Goal: Transaction & Acquisition: Purchase product/service

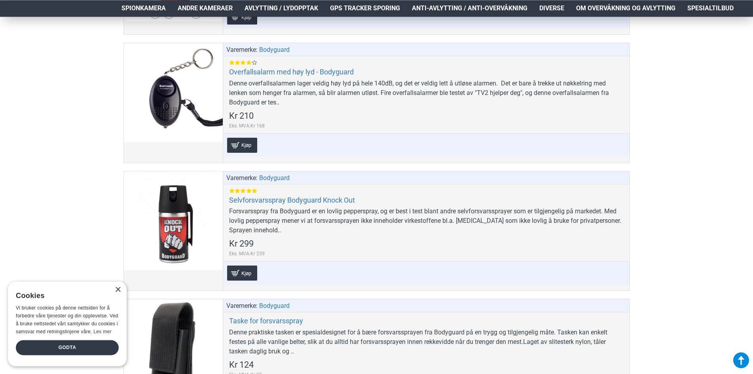
scroll to position [377, 0]
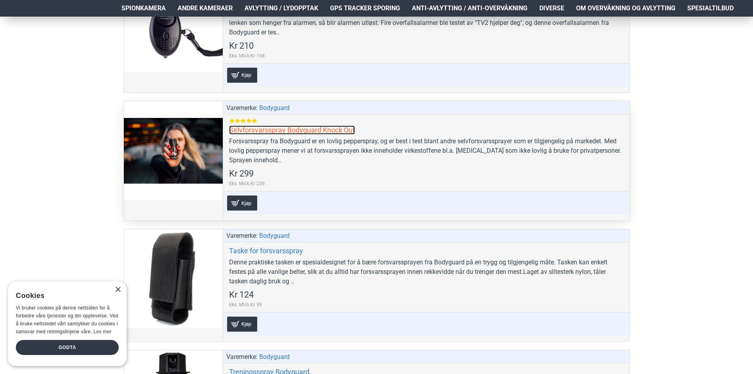
click at [287, 130] on link "Selvforsvarsspray Bodyguard Knock Out" at bounding box center [292, 129] width 126 height 9
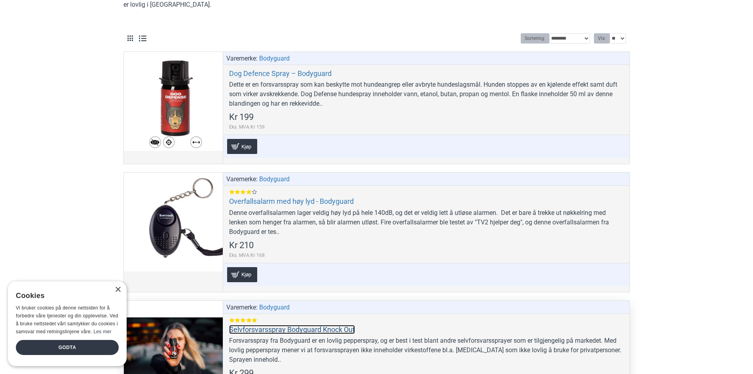
scroll to position [89, 0]
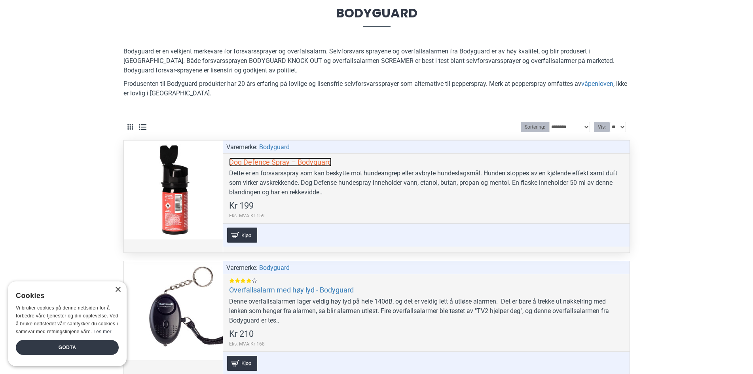
click at [275, 163] on link "Dog Defence Spray – Bodyguard" at bounding box center [280, 161] width 102 height 9
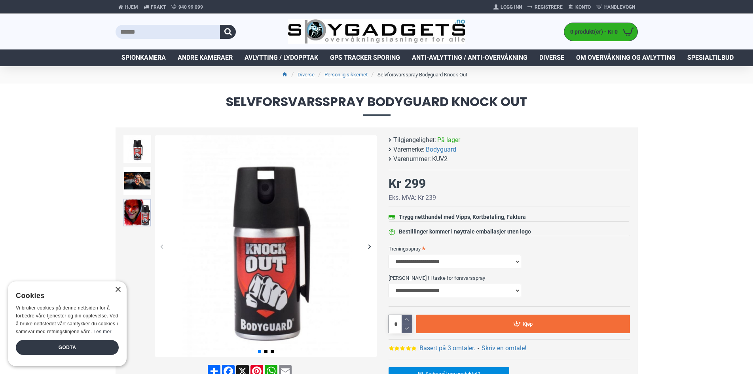
click at [139, 219] on img at bounding box center [137, 213] width 28 height 28
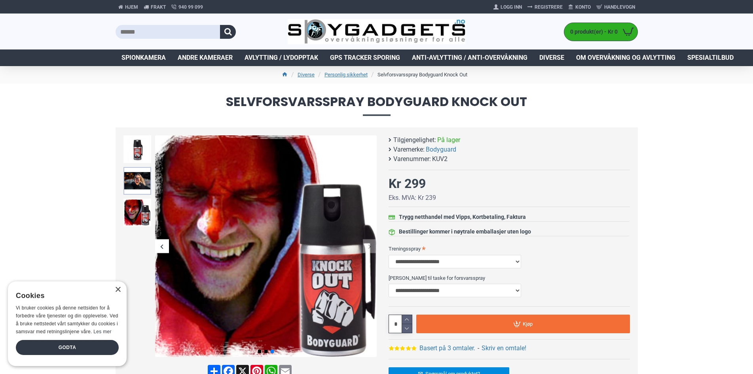
click at [138, 178] on img at bounding box center [137, 181] width 28 height 28
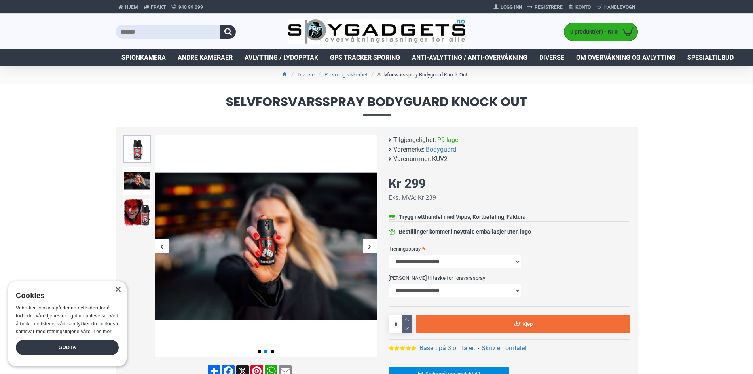
click at [138, 161] on img at bounding box center [137, 149] width 28 height 28
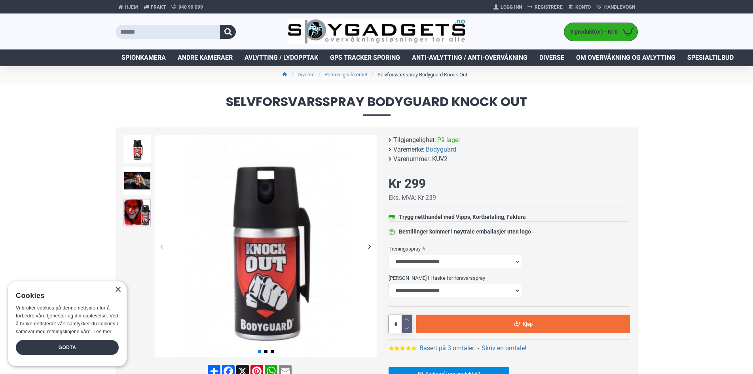
click at [139, 220] on img at bounding box center [137, 213] width 28 height 28
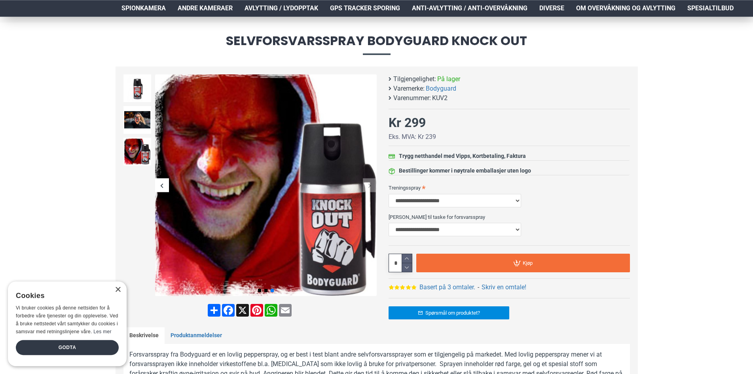
scroll to position [94, 0]
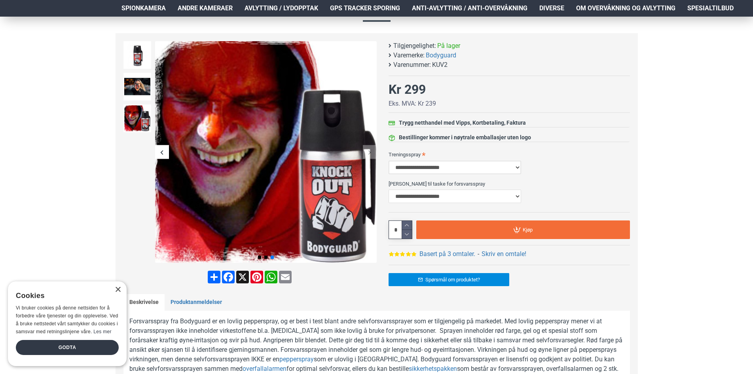
click at [388, 161] on select "**********" at bounding box center [454, 167] width 133 height 13
select select "***"
click option "**********" at bounding box center [0, 0] width 0 height 0
click at [388, 189] on select "**********" at bounding box center [454, 195] width 133 height 13
select select "***"
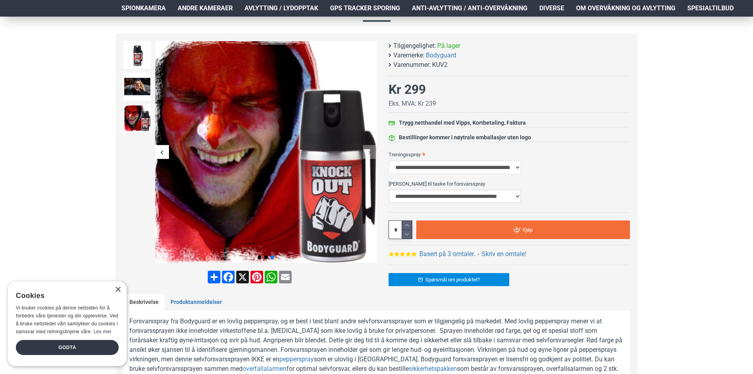
click option "**********" at bounding box center [0, 0] width 0 height 0
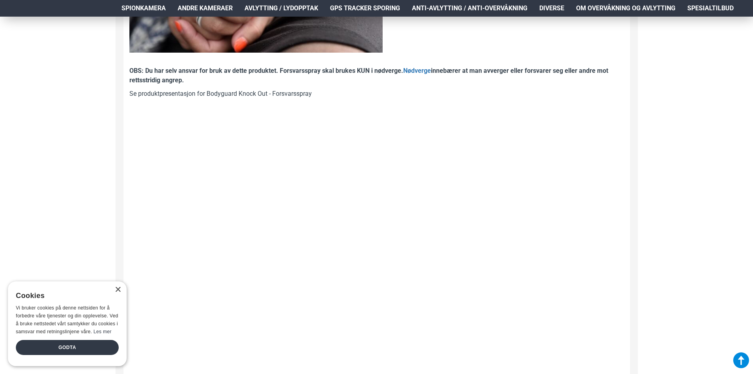
scroll to position [953, 0]
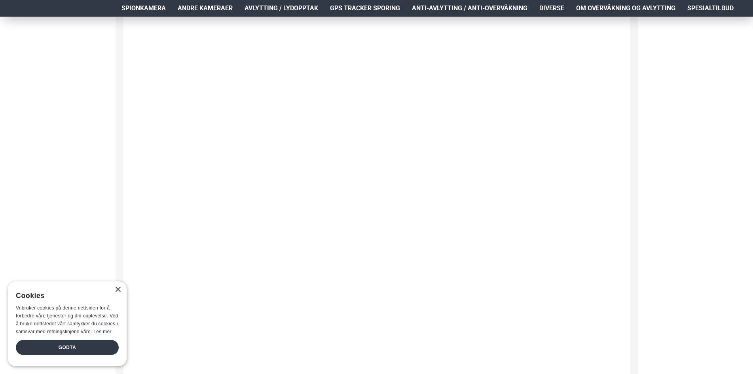
click at [114, 287] on div "×" at bounding box center [116, 290] width 10 height 6
click at [115, 287] on div "×" at bounding box center [118, 290] width 6 height 6
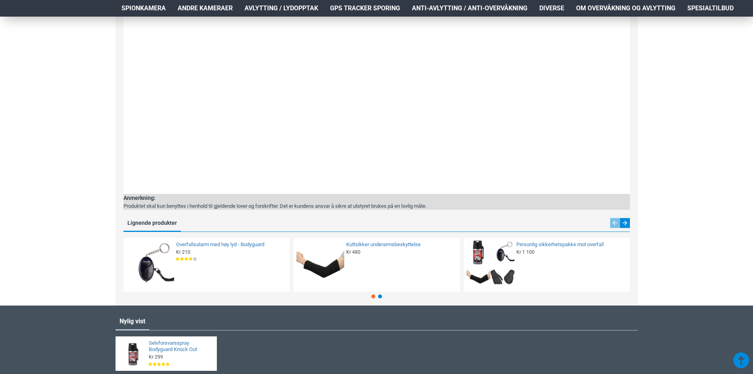
scroll to position [1141, 0]
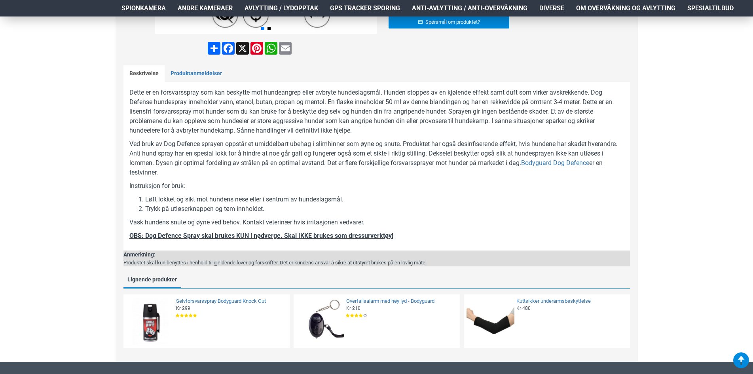
scroll to position [377, 0]
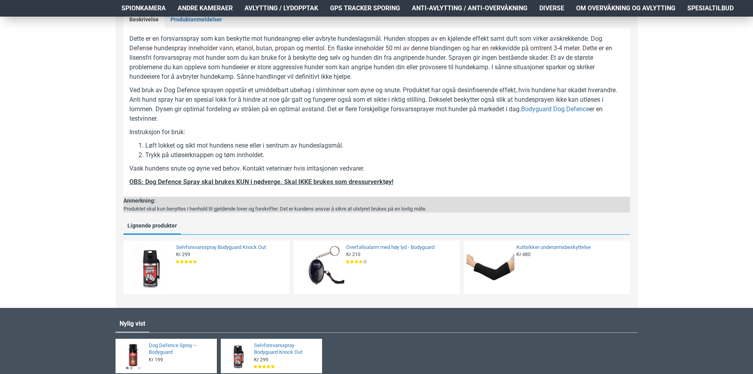
click at [494, 284] on img at bounding box center [490, 267] width 48 height 48
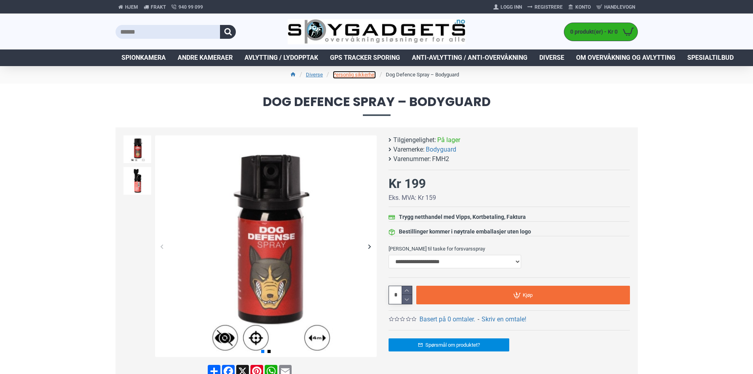
click at [338, 73] on link "Personlig sikkerhet" at bounding box center [354, 75] width 43 height 8
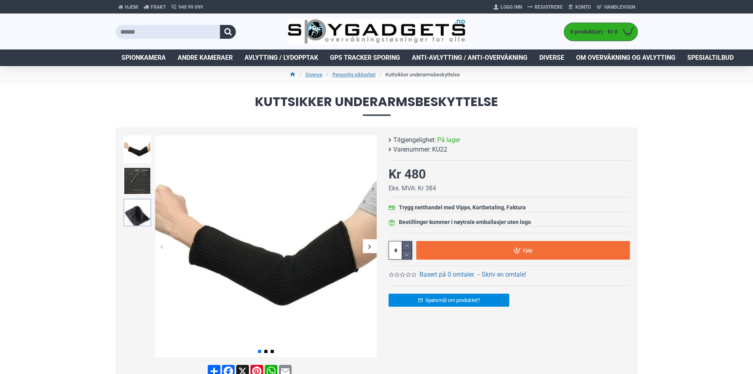
click at [133, 216] on img at bounding box center [137, 213] width 28 height 28
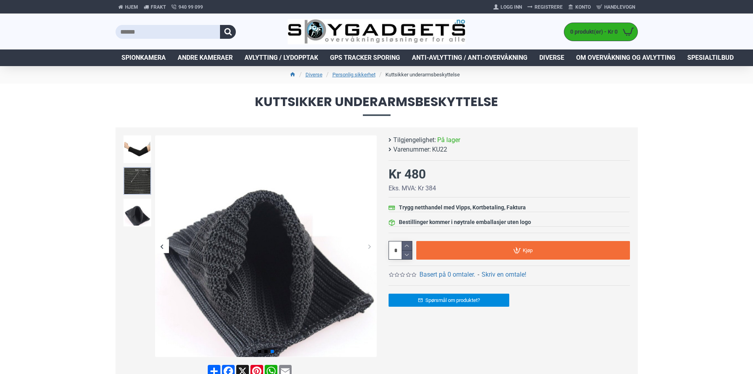
click at [135, 182] on img at bounding box center [137, 181] width 28 height 28
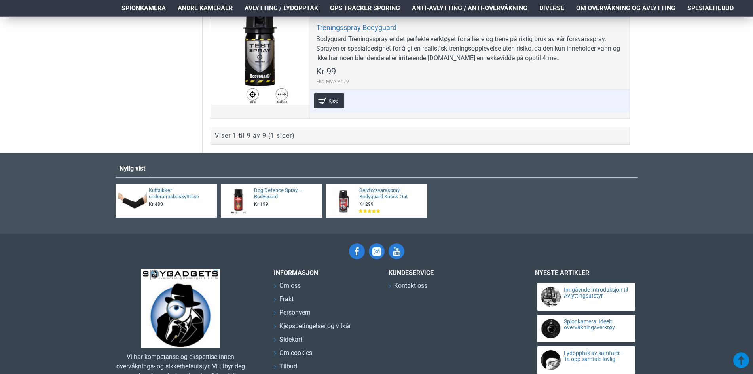
scroll to position [1130, 0]
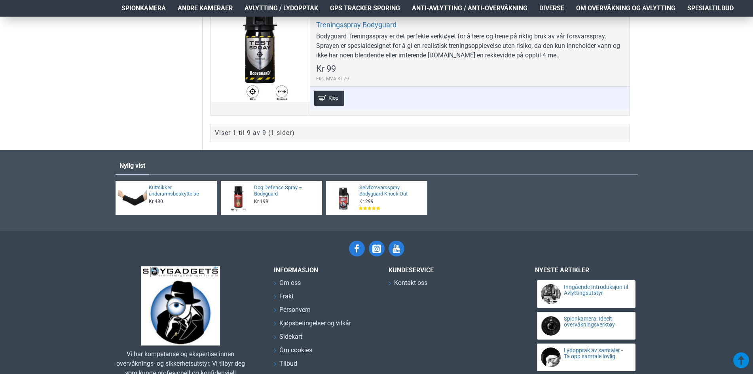
click at [279, 134] on div "Viser 1 til 9 av 9 (1 sider)" at bounding box center [255, 132] width 80 height 9
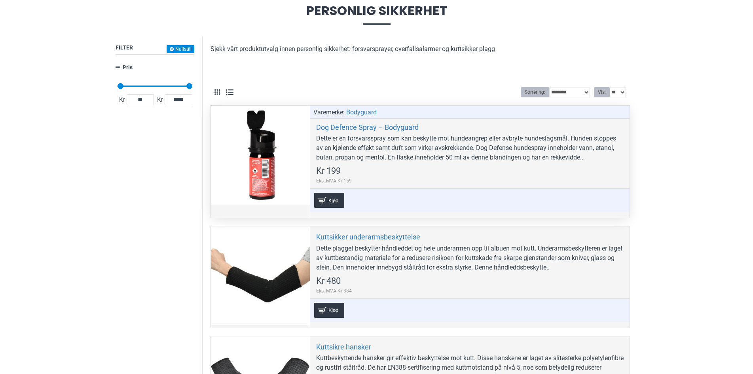
scroll to position [94, 0]
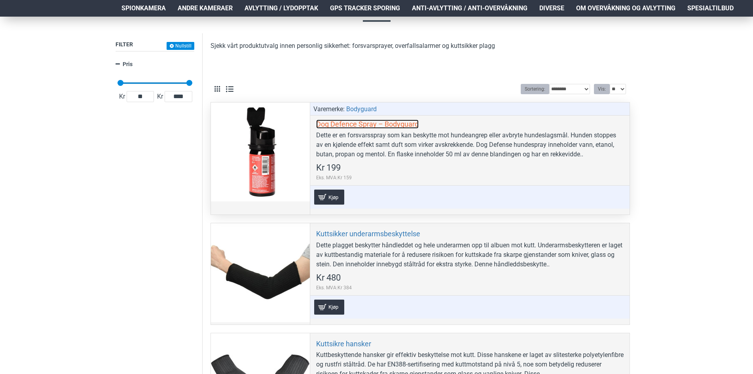
click at [346, 123] on link "Dog Defence Spray – Bodyguard" at bounding box center [367, 123] width 102 height 9
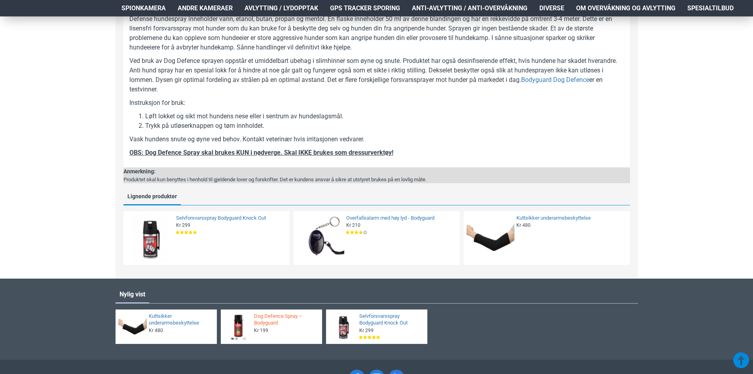
scroll to position [240, 0]
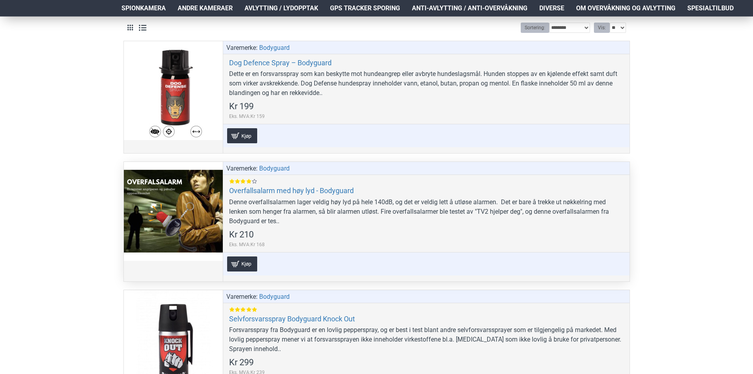
scroll to position [188, 0]
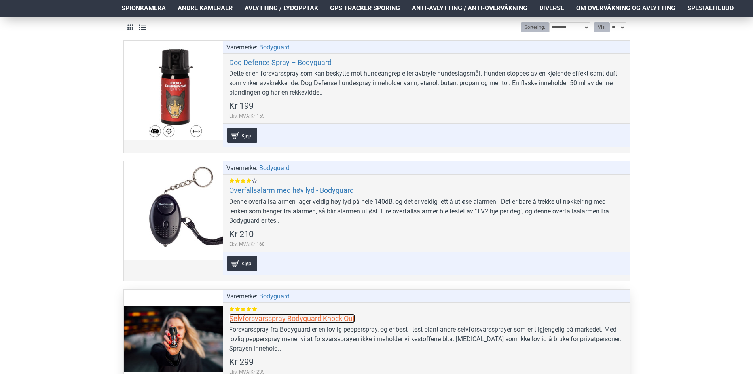
click at [275, 320] on link "Selvforsvarsspray Bodyguard Knock Out" at bounding box center [292, 318] width 126 height 9
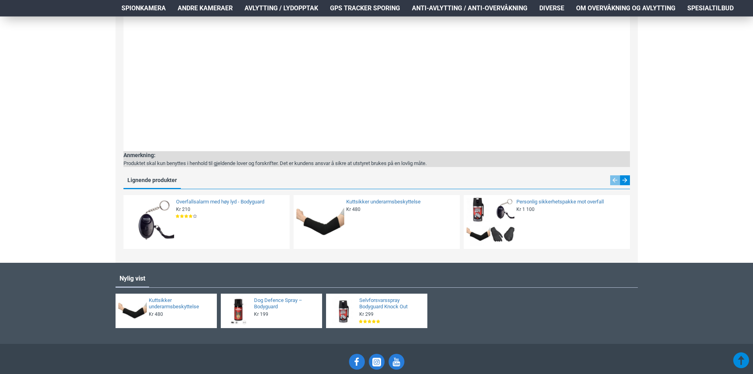
scroll to position [1193, 0]
